Goal: Navigation & Orientation: Find specific page/section

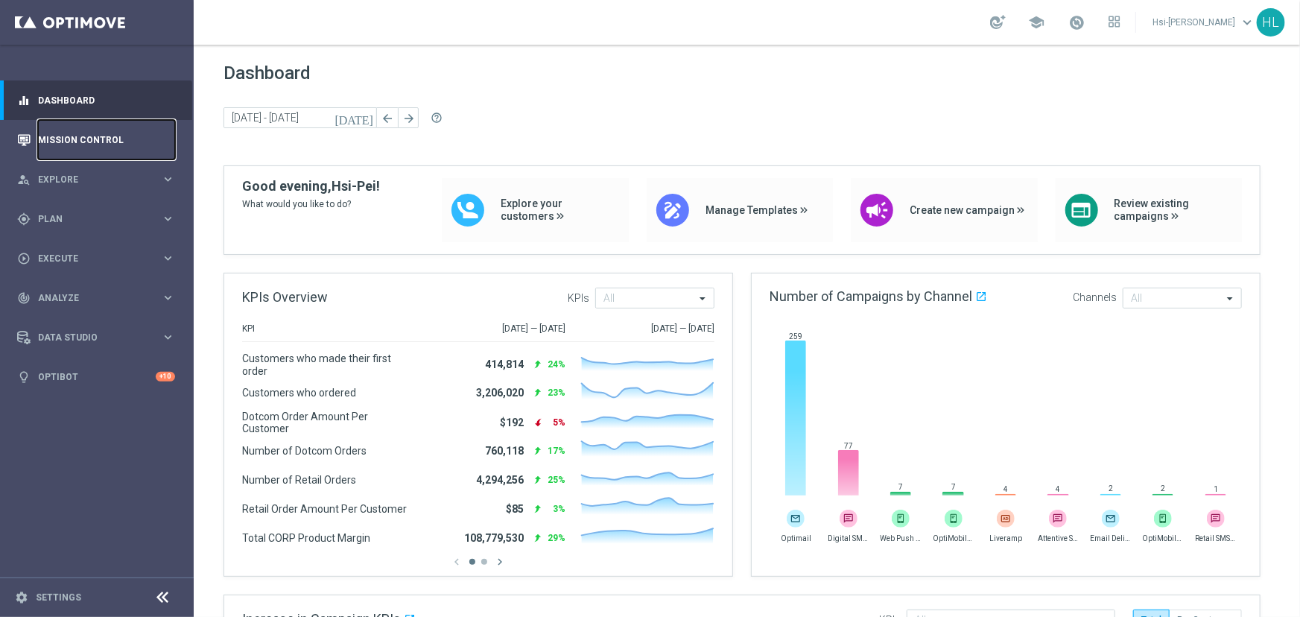
click at [63, 145] on link "Mission Control" at bounding box center [106, 139] width 137 height 39
